Goal: Task Accomplishment & Management: Complete application form

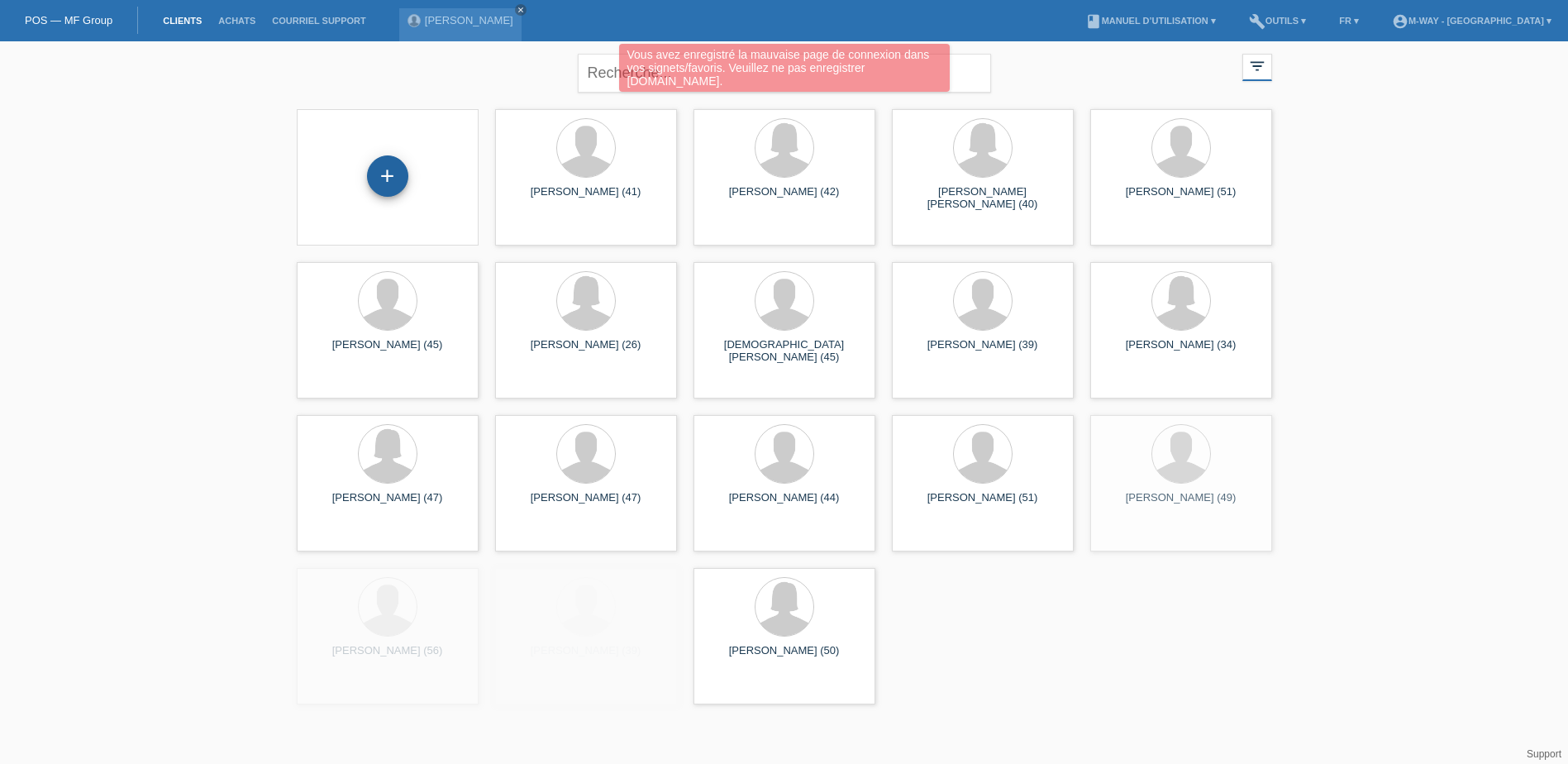
click at [409, 180] on div "+" at bounding box center [388, 177] width 155 height 44
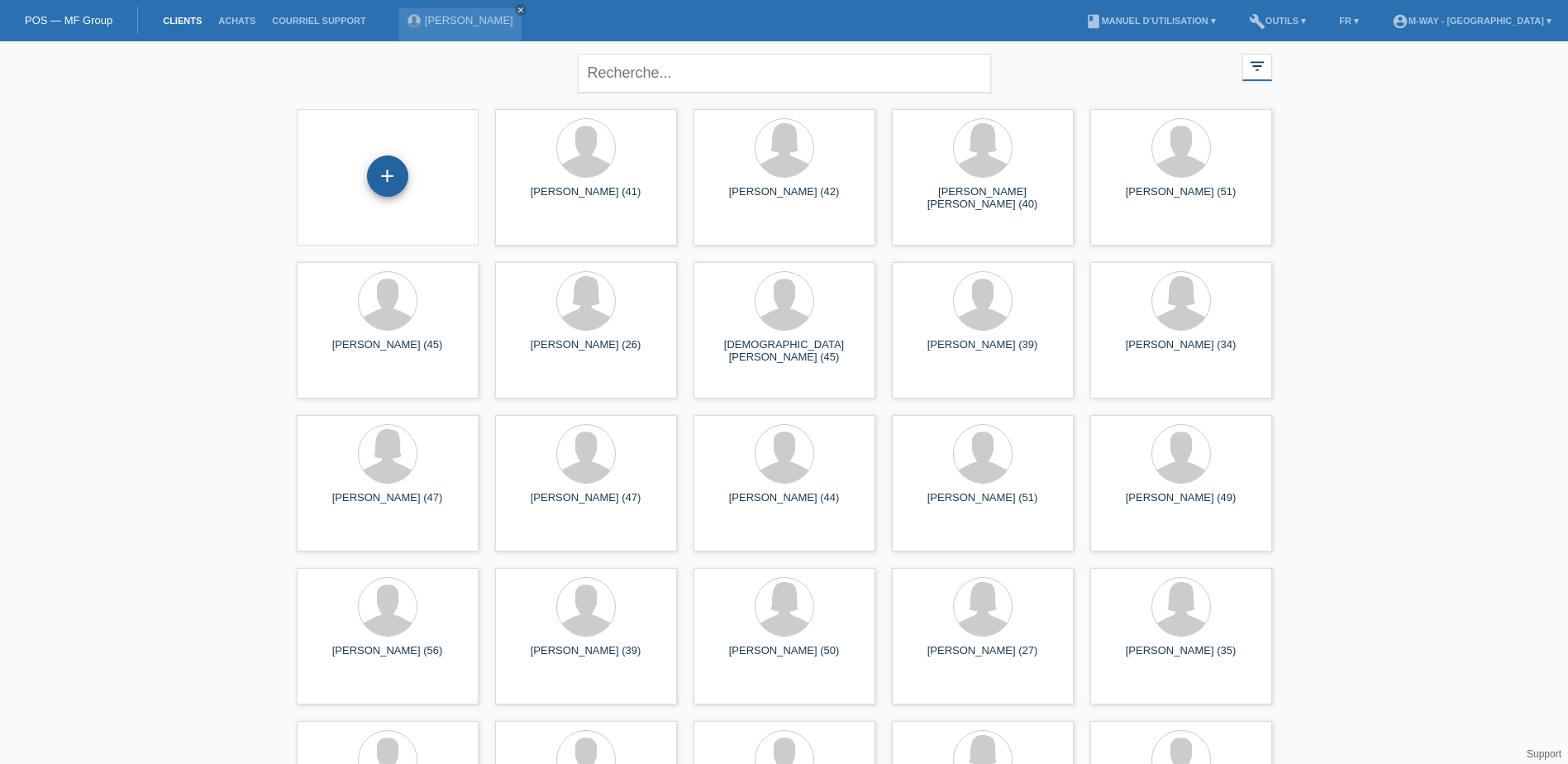
click at [392, 182] on div "+" at bounding box center [388, 175] width 41 height 41
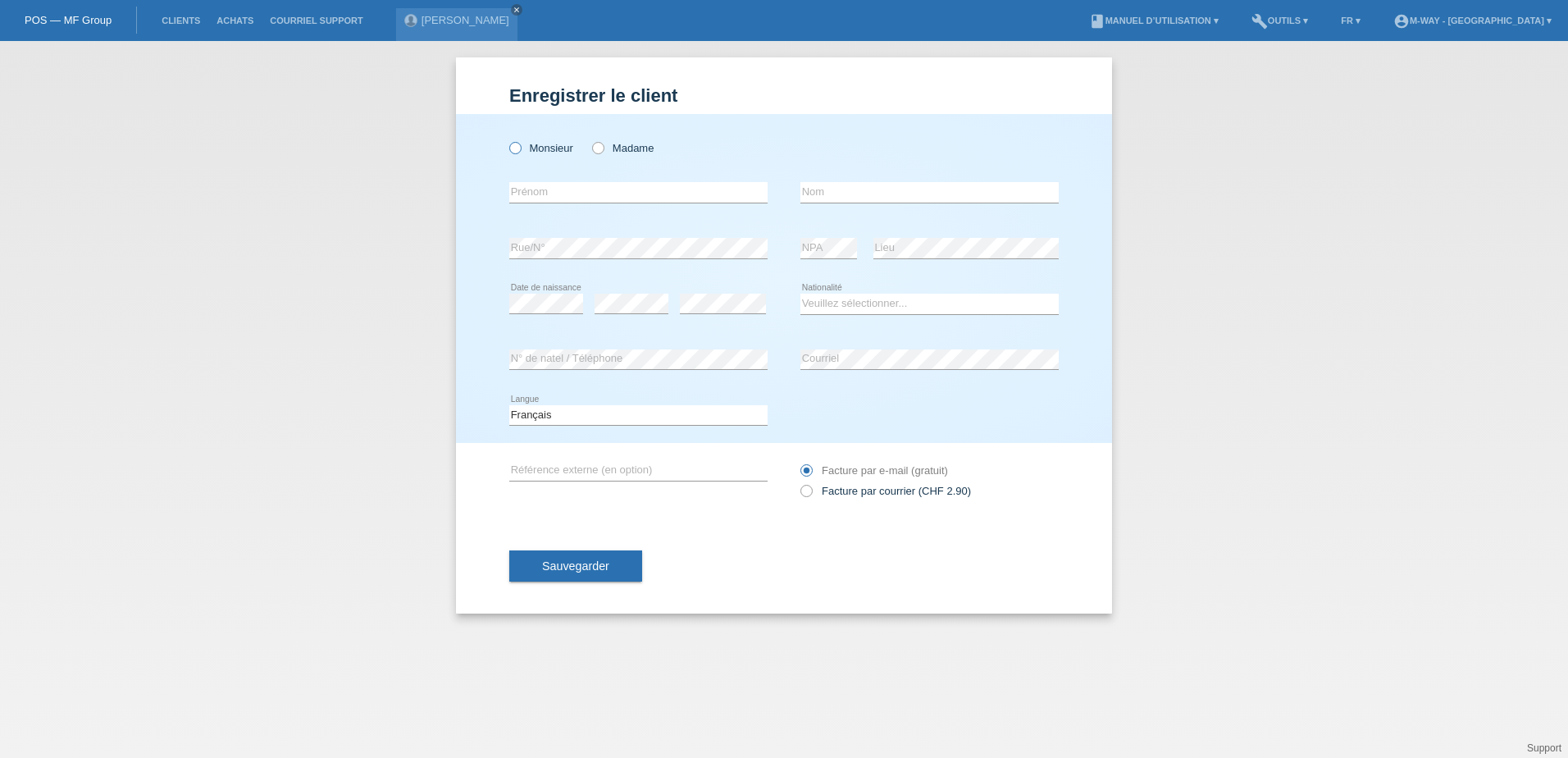
click at [527, 149] on label "Monsieur" at bounding box center [541, 148] width 64 height 12
click at [520, 149] on input "Monsieur" at bounding box center [515, 147] width 10 height 10
radio input "true"
click at [533, 200] on input "text" at bounding box center [639, 191] width 259 height 20
type input "r"
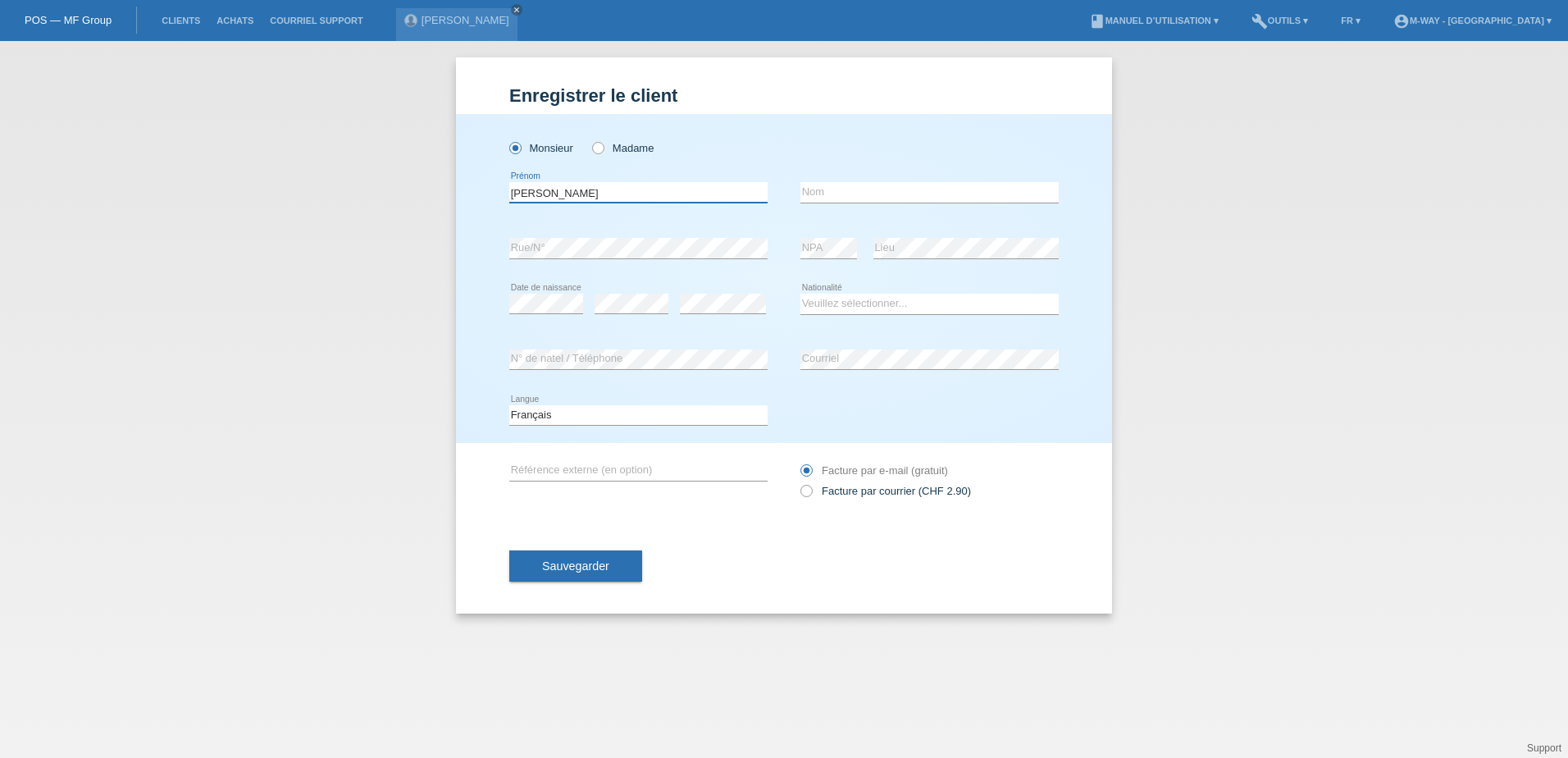
type input "[PERSON_NAME]"
click at [808, 186] on input "text" at bounding box center [930, 191] width 259 height 20
type input "a"
type input "[PERSON_NAME]"
click at [837, 308] on select "Veuillez sélectionner... Suisse Allemagne Autriche Liechtenstein ------------ A…" at bounding box center [930, 303] width 259 height 20
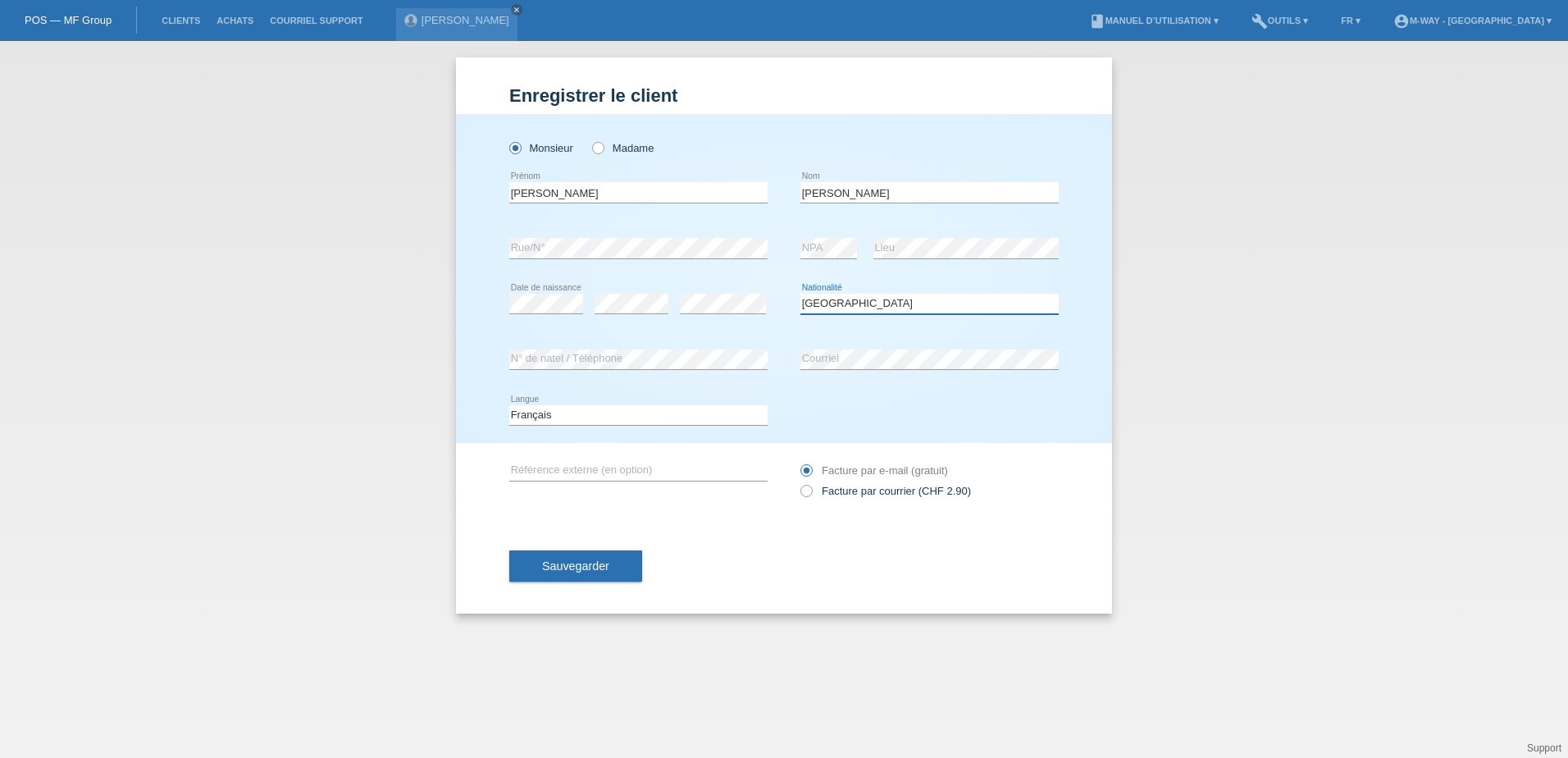
click at [801, 294] on select "Veuillez sélectionner... Suisse Allemagne Autriche Liechtenstein ------------ A…" at bounding box center [930, 303] width 259 height 20
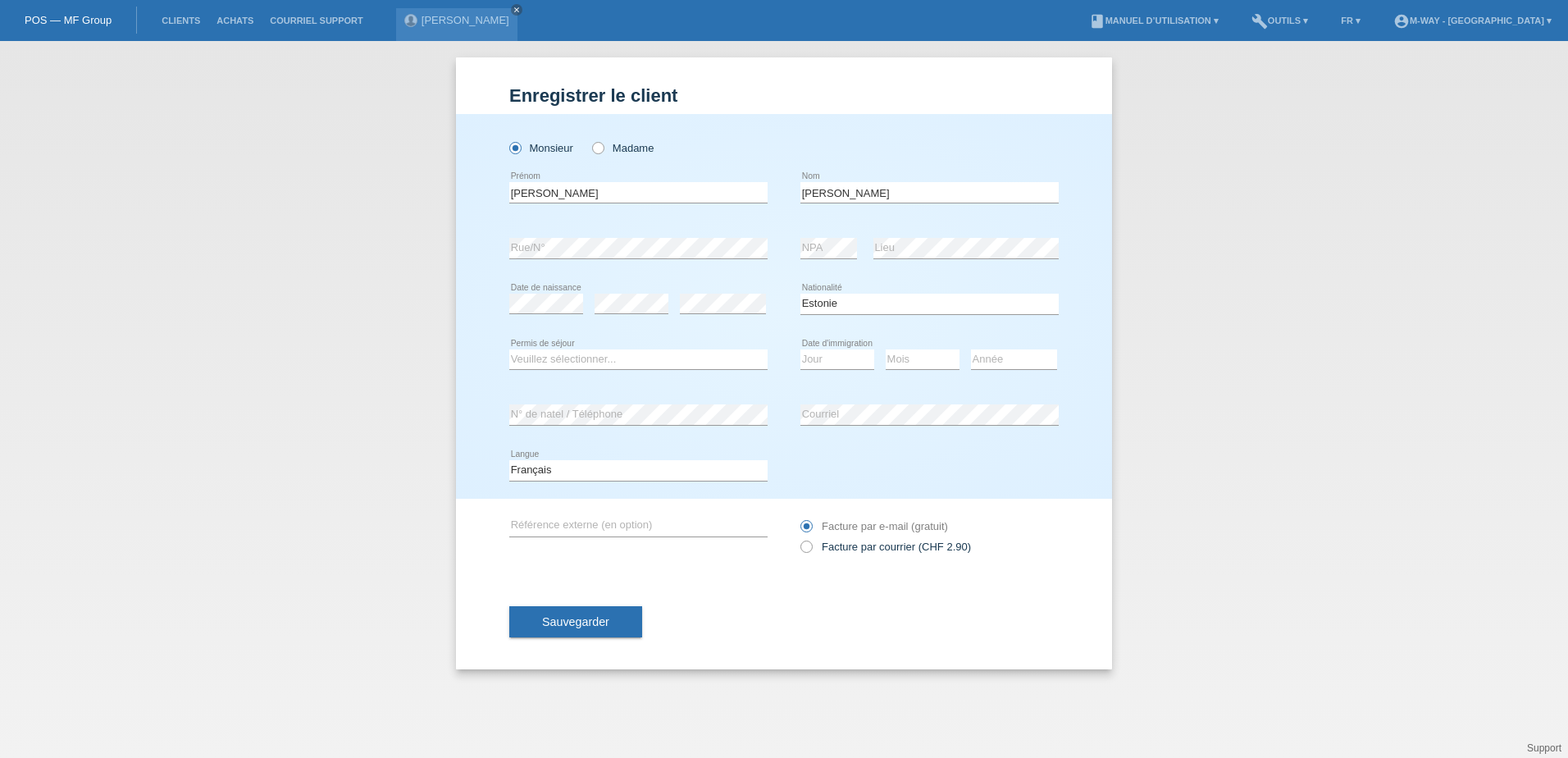
click at [856, 287] on div "Veuillez sélectionner... Suisse Allemagne Autriche Liechtenstein ------------ A…" at bounding box center [930, 304] width 259 height 56
click at [859, 308] on select "Veuillez sélectionner... Suisse Allemagne Autriche Liechtenstein ------------ A…" at bounding box center [930, 303] width 259 height 20
select select "ES"
click at [801, 294] on select "Veuillez sélectionner... Suisse Allemagne Autriche Liechtenstein ------------ A…" at bounding box center [930, 303] width 259 height 20
click at [602, 354] on select "Veuillez sélectionner... C B B - Statut de réfugié Autre" at bounding box center [639, 359] width 259 height 20
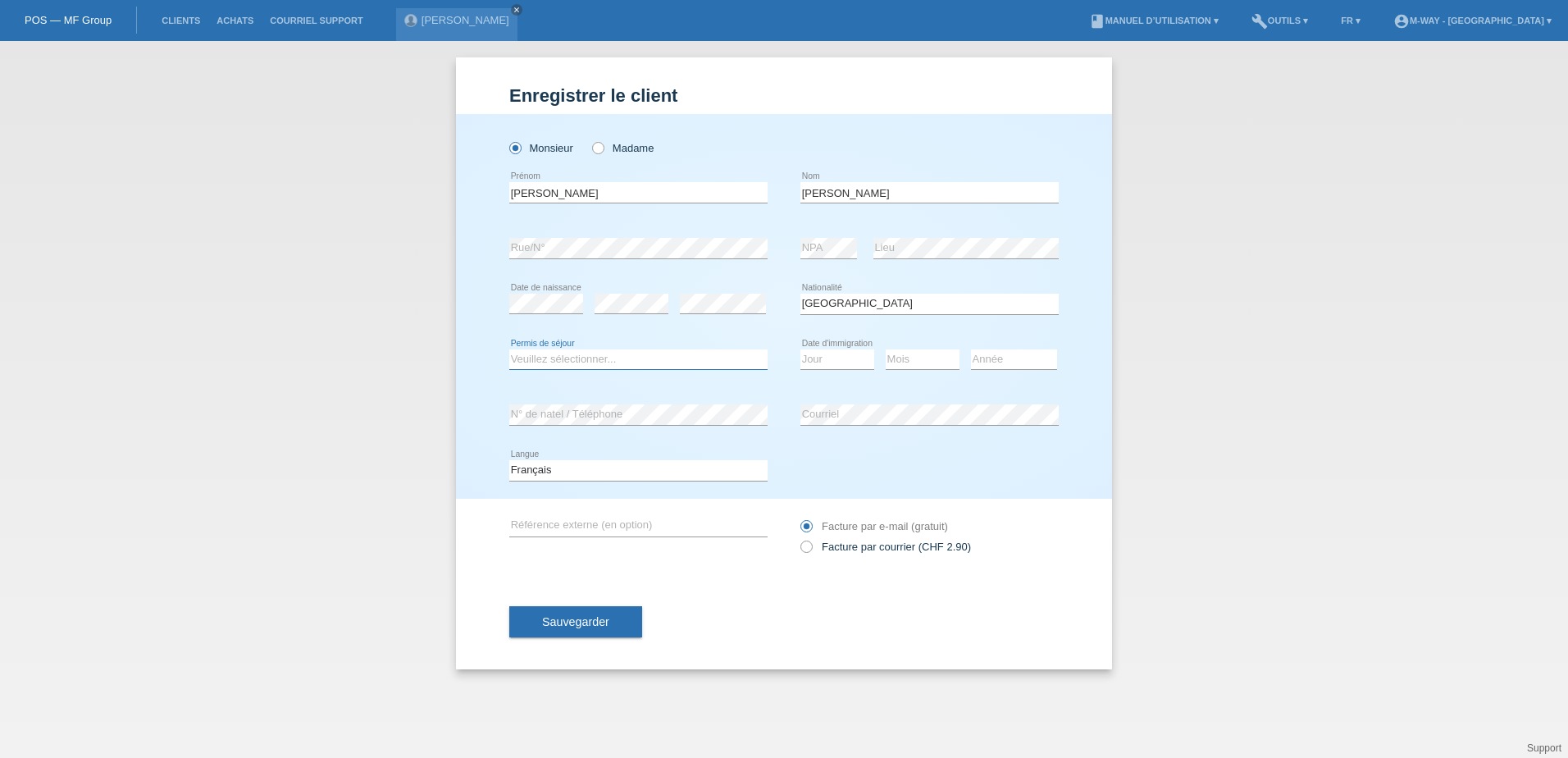
select select "C"
click at [510, 350] on select "Veuillez sélectionner... C B B - Statut de réfugié Autre" at bounding box center [639, 359] width 259 height 20
click at [841, 356] on select "Jour 01 02 03 04 05 06 07 08 09 10 11" at bounding box center [837, 359] width 73 height 20
click at [879, 386] on div "Jour 01 02 03 04 05 06 07 08 09 10 11 12 13 14 15 16 17 18 19 20 21 22 23 24 25…" at bounding box center [930, 360] width 259 height 56
click at [836, 355] on select "Jour 01 02 03 04 05 06 07 08 09 10 11" at bounding box center [837, 359] width 73 height 20
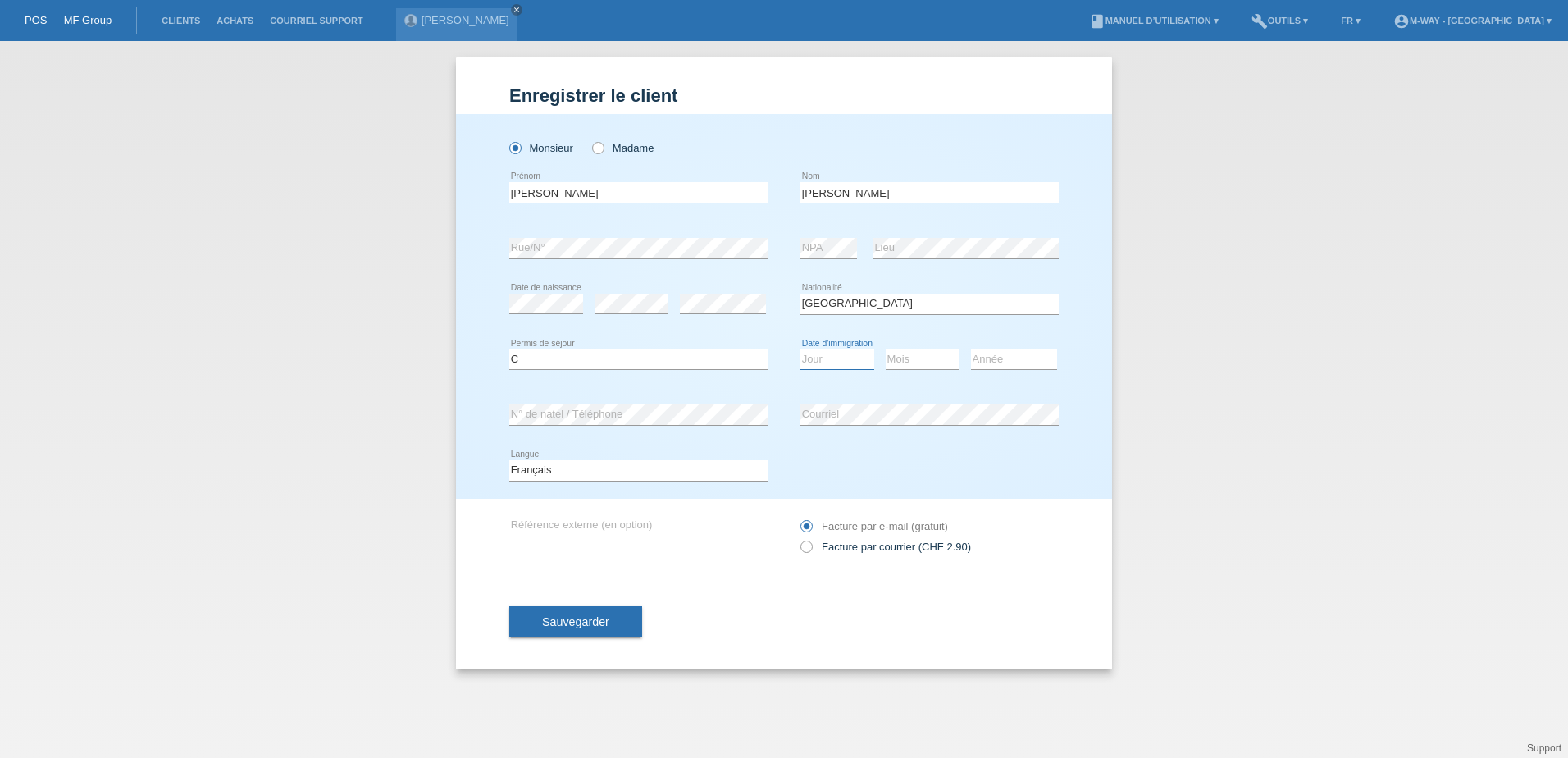
select select "14"
click at [801, 350] on select "Jour 01 02 03 04 05 06 07 08 09 10 11" at bounding box center [837, 359] width 73 height 20
click at [904, 363] on select "Mois 01 02 03 04 05 06 07 08 09 10 11" at bounding box center [923, 359] width 73 height 20
select select "03"
click at [886, 350] on select "Mois 01 02 03 04 05 06 07 08 09 10 11" at bounding box center [923, 359] width 73 height 20
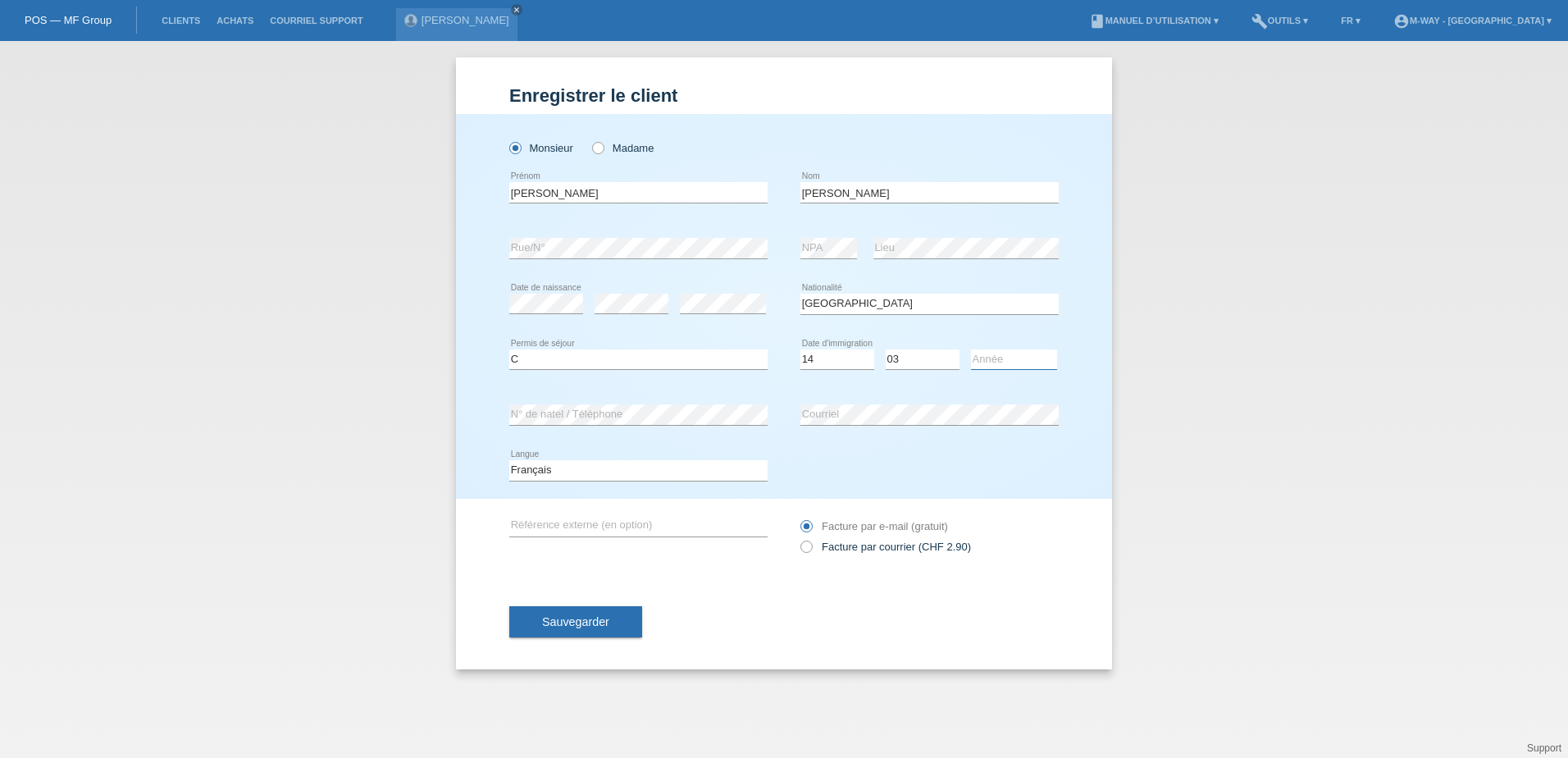
click at [1009, 362] on select "Année 2025 2024 2023 2022 2021 2020 2019 2018 2017 2016 2015 2014 2013 2012 201…" at bounding box center [1014, 359] width 87 height 20
select select "2013"
click at [971, 350] on select "Année 2025 2024 2023 2022 2021 2020 2019 2018 2017 2016 2015 2014 2013 2012 201…" at bounding box center [1014, 359] width 87 height 20
click at [574, 621] on span "Sauvegarder" at bounding box center [575, 622] width 67 height 13
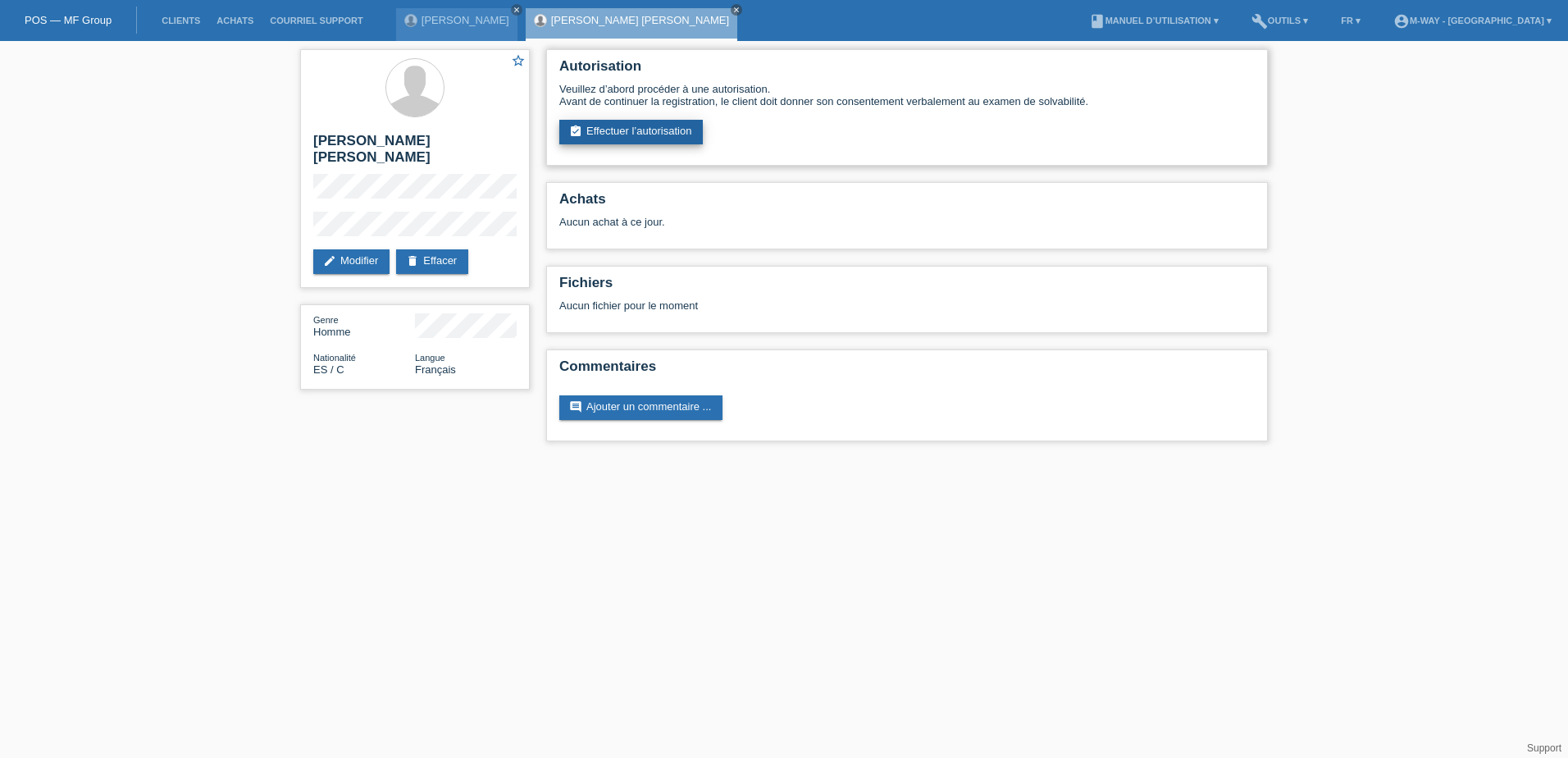
click at [630, 133] on link "assignment_turned_in Effectuer l’autorisation" at bounding box center [631, 132] width 143 height 24
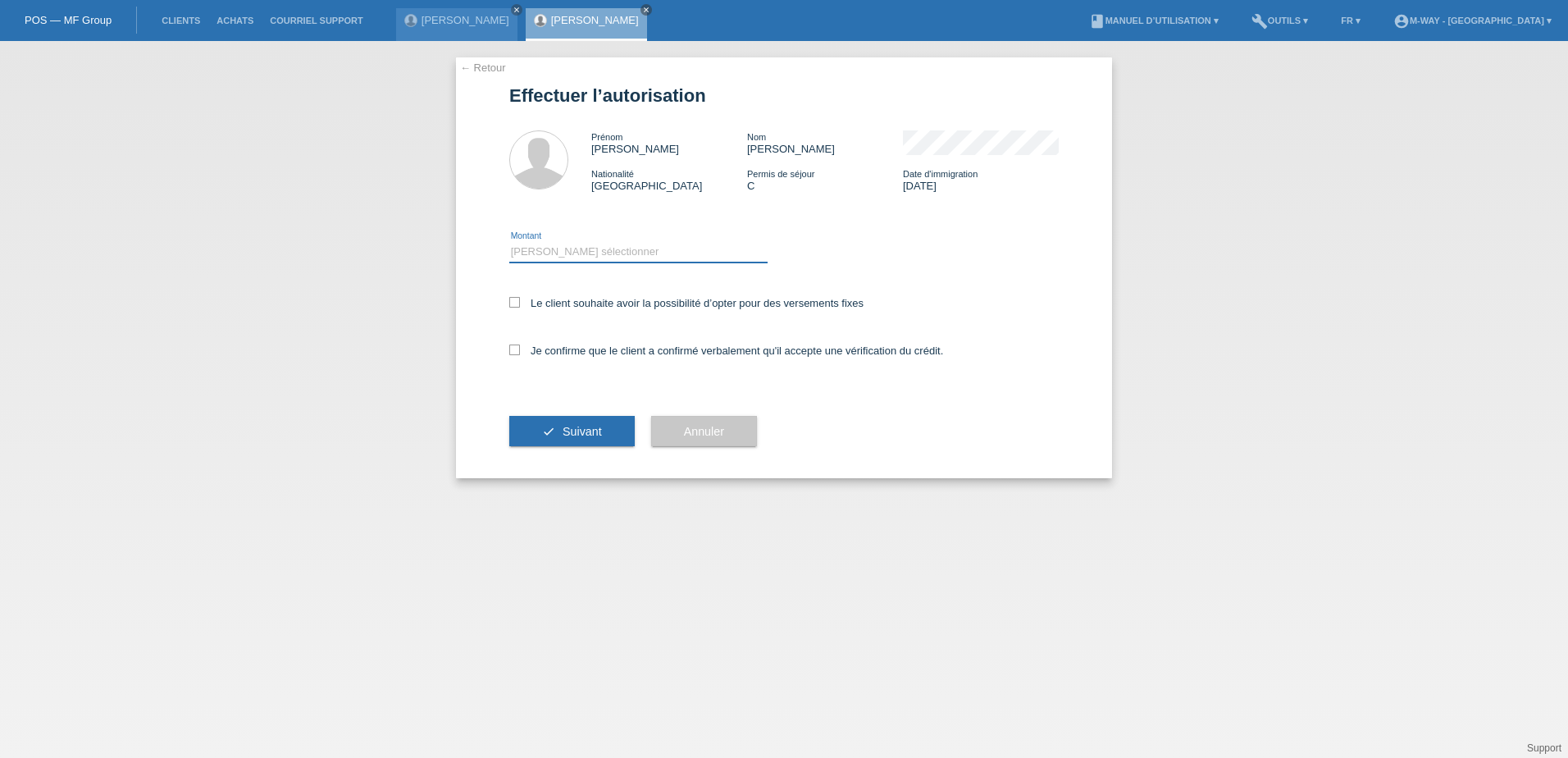
click at [571, 254] on select "Veuillez sélectionner CHF 1.00 - CHF 499.00 CHF 500.00 - CHF 1'999.00 CHF 2'000…" at bounding box center [639, 252] width 259 height 20
select select "3"
click at [510, 242] on select "Veuillez sélectionner CHF 1.00 - CHF 499.00 CHF 500.00 - CHF 1'999.00 CHF 2'000…" at bounding box center [639, 252] width 259 height 20
click at [552, 312] on div "Le client souhaite avoir la possibilité d’opter pour des versements fixes" at bounding box center [784, 304] width 550 height 47
click at [558, 303] on label "Le client souhaite avoir la possibilité d’opter pour des versements fixes" at bounding box center [686, 303] width 354 height 12
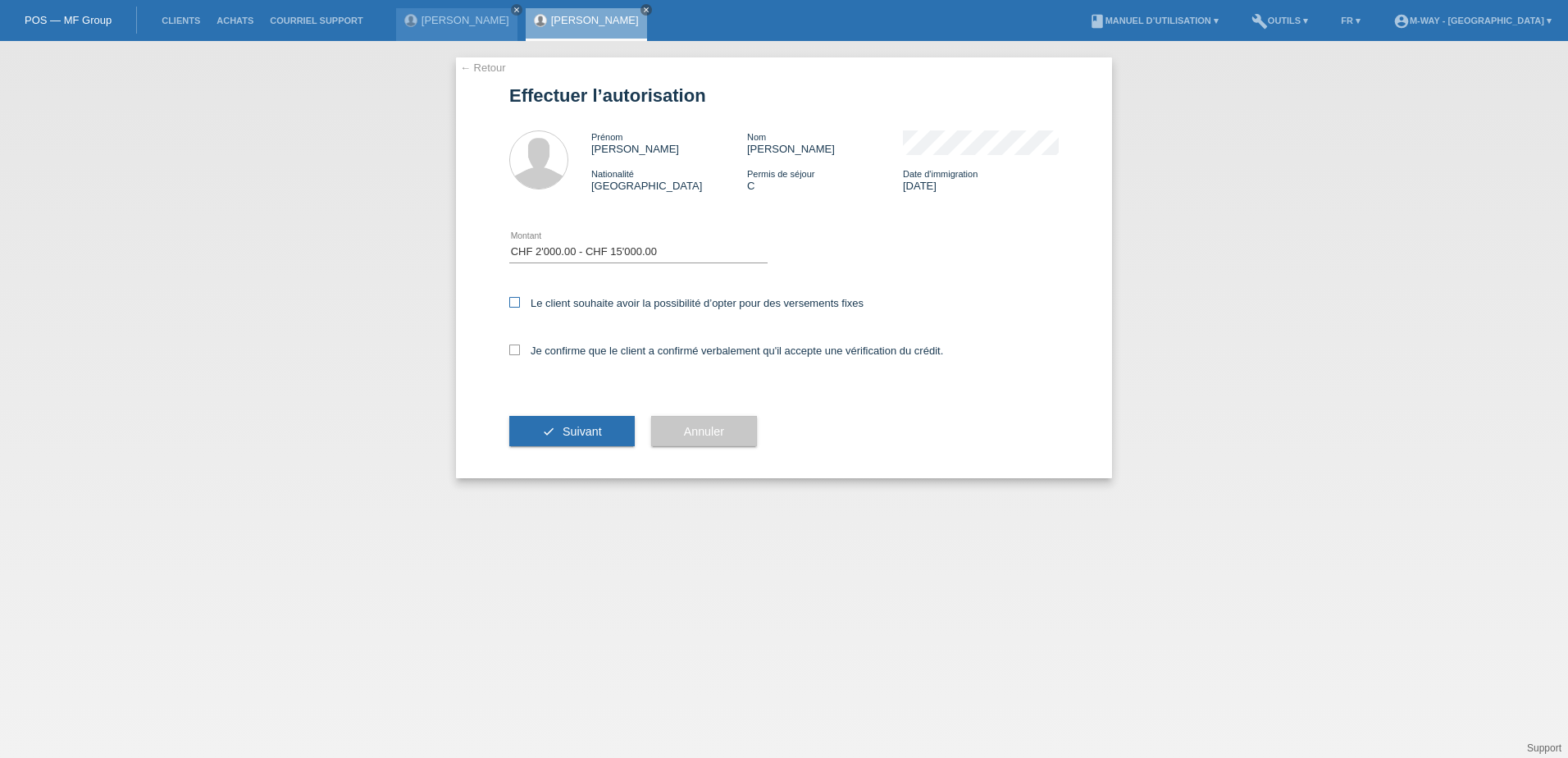
click at [520, 303] on input "Le client souhaite avoir la possibilité d’opter pour des versements fixes" at bounding box center [515, 303] width 10 height 10
checkbox input "true"
click at [559, 349] on label "Je confirme que le client a confirmé verbalement qu'il accepte une vérification…" at bounding box center [726, 351] width 434 height 12
click at [520, 349] on input "Je confirme que le client a confirmé verbalement qu'il accepte une vérification…" at bounding box center [515, 350] width 10 height 10
checkbox input "true"
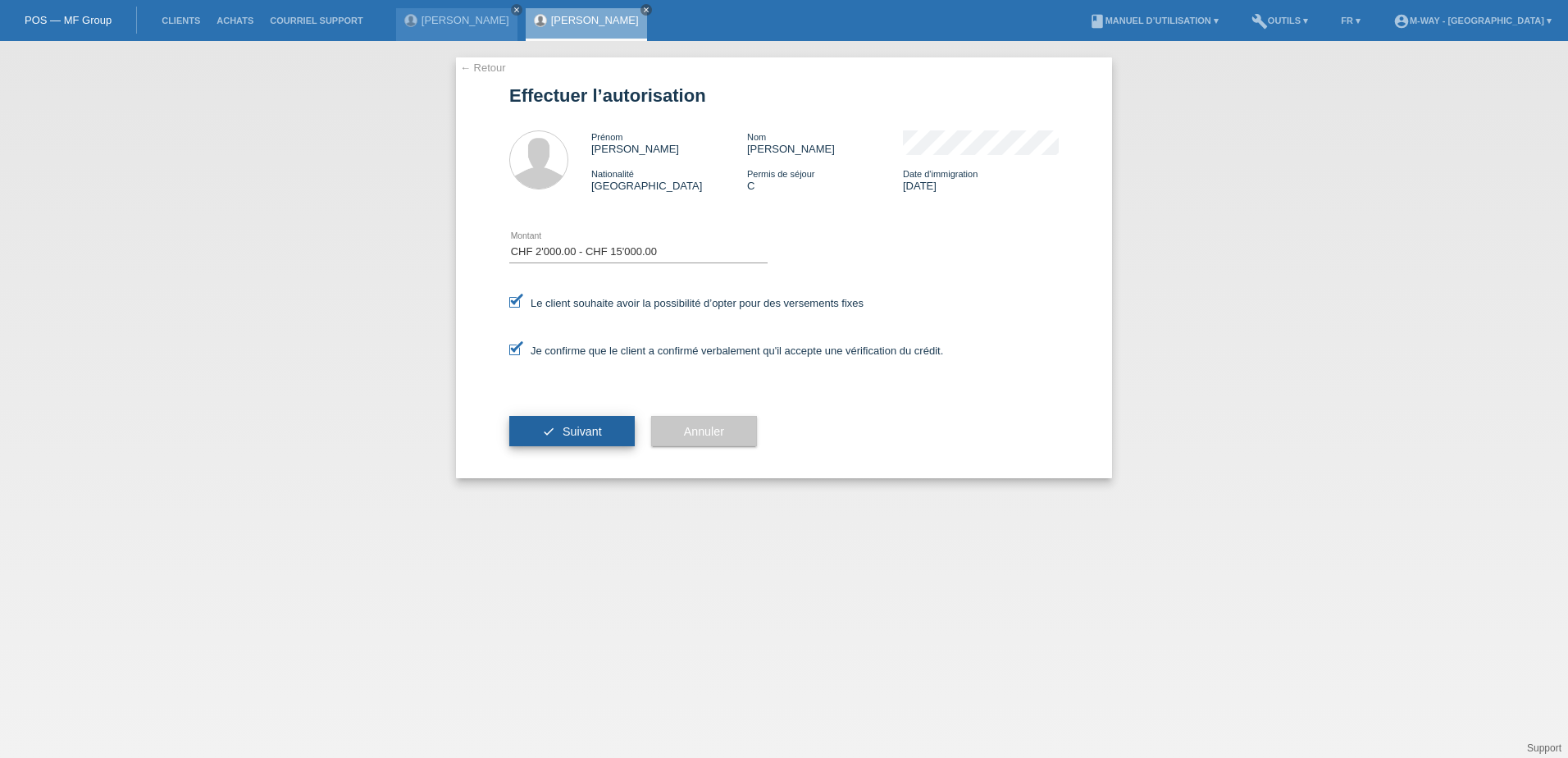
click at [580, 428] on span "Suivant" at bounding box center [582, 431] width 39 height 13
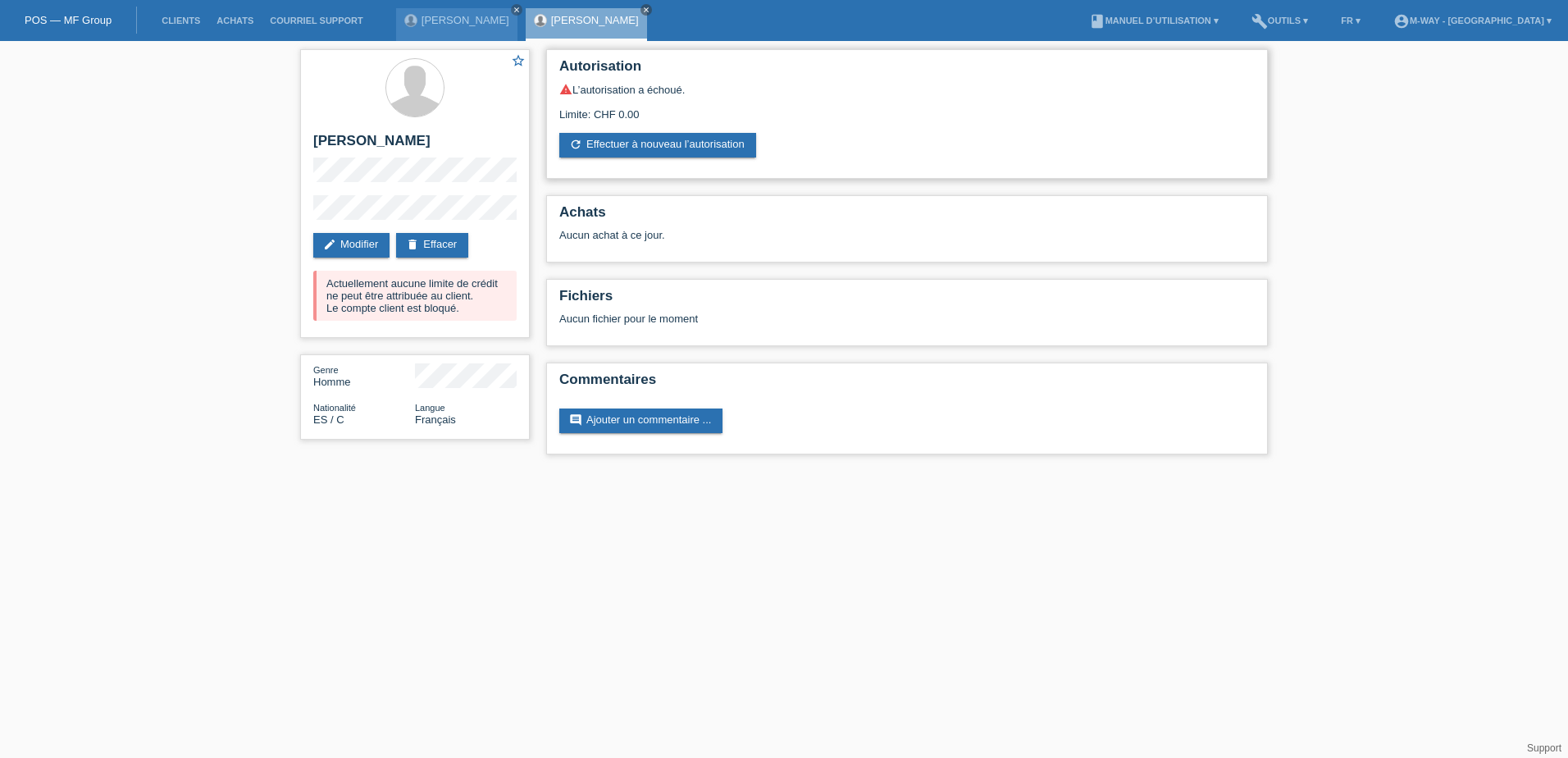
drag, startPoint x: 568, startPoint y: 80, endPoint x: 769, endPoint y: 95, distance: 201.6
click at [764, 95] on div "Autorisation warning L’autorisation a échoué. Limite: CHF 0.00 refresh Effectue…" at bounding box center [907, 114] width 722 height 129
click at [815, 100] on div "Limite: CHF 0.00" at bounding box center [907, 108] width 696 height 24
click at [1158, 471] on html "POS — MF Group Clients Achats Courriel Support [PERSON_NAME] close close" at bounding box center [784, 235] width 1568 height 471
click at [371, 246] on link "edit Modifier" at bounding box center [351, 246] width 76 height 24
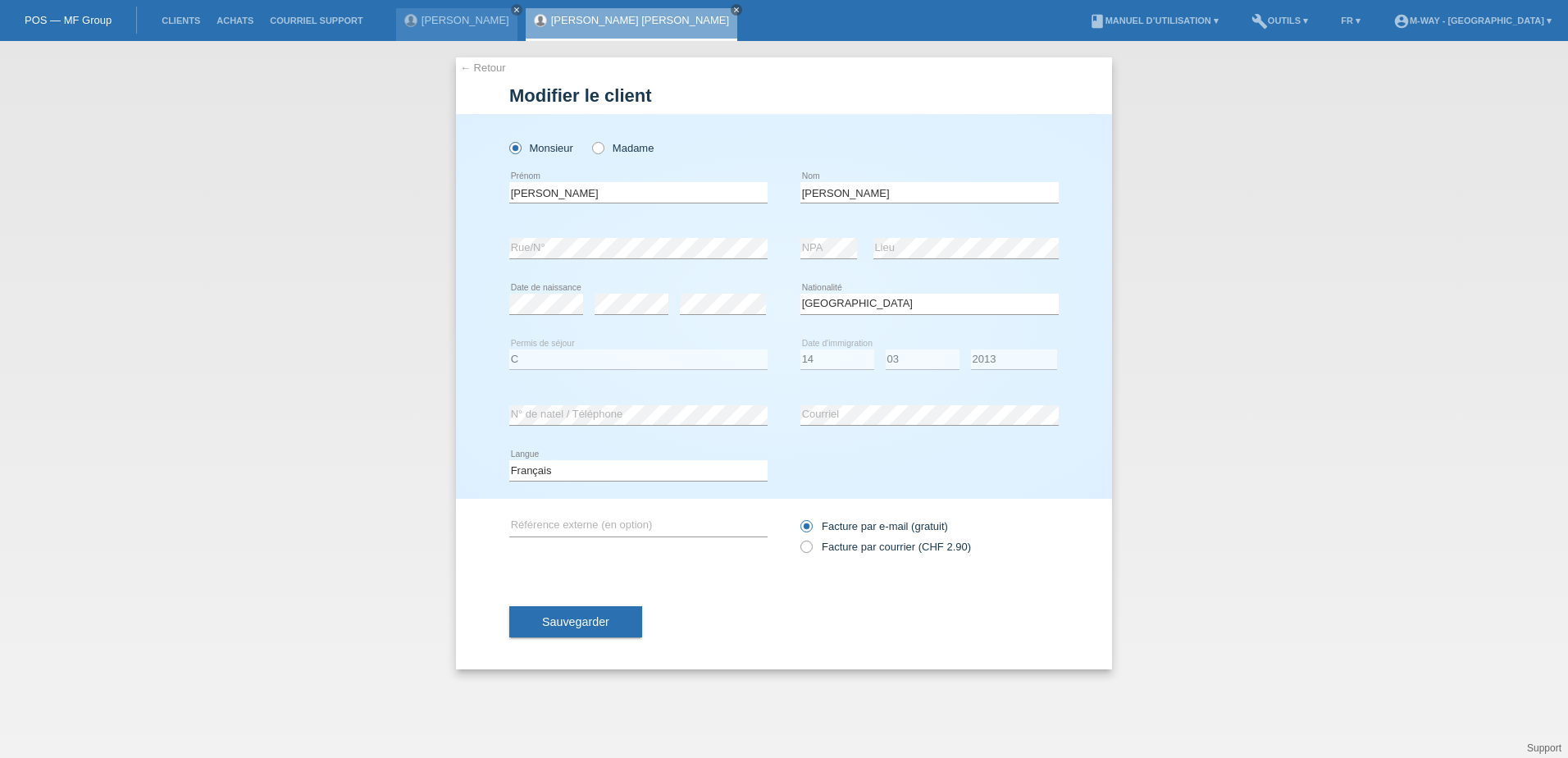
select select "ES"
select select "C"
select select "14"
select select "03"
select select "2013"
